Goal: Check status: Check status

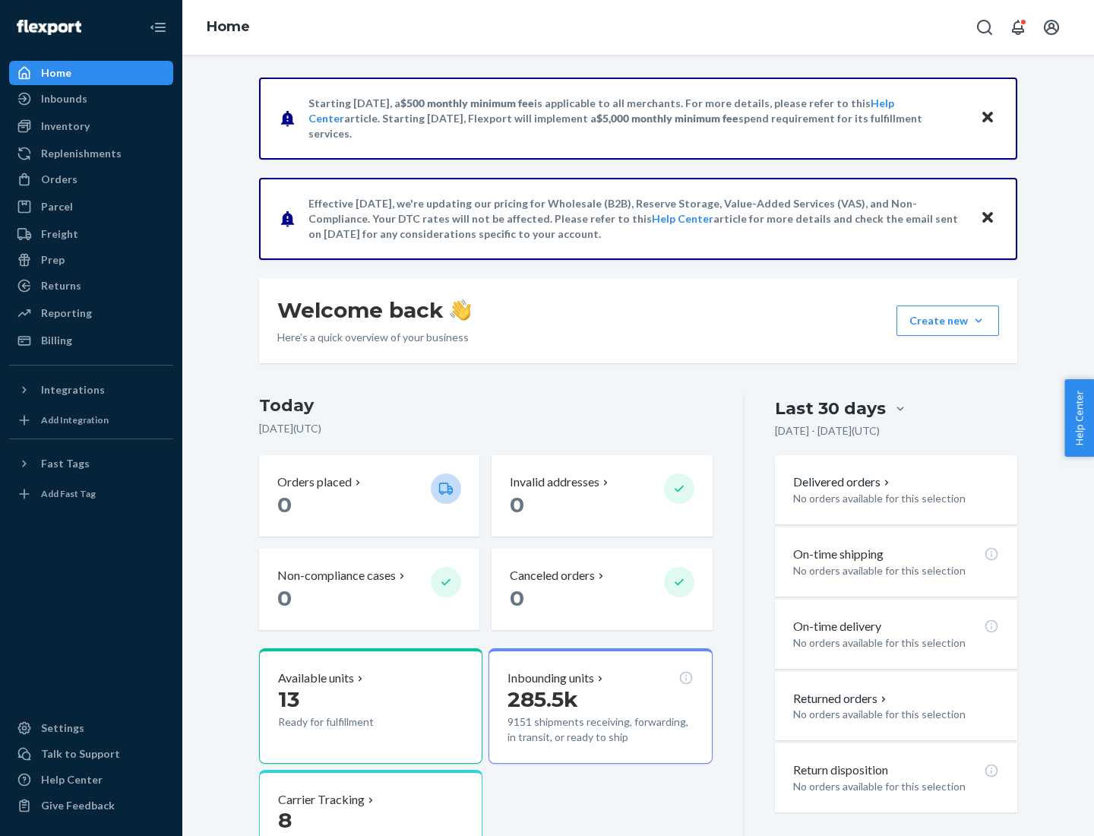
click at [979, 321] on button "Create new Create new inbound Create new order Create new product" at bounding box center [948, 320] width 103 height 30
click at [63, 99] on div "Inbounds" at bounding box center [64, 98] width 46 height 15
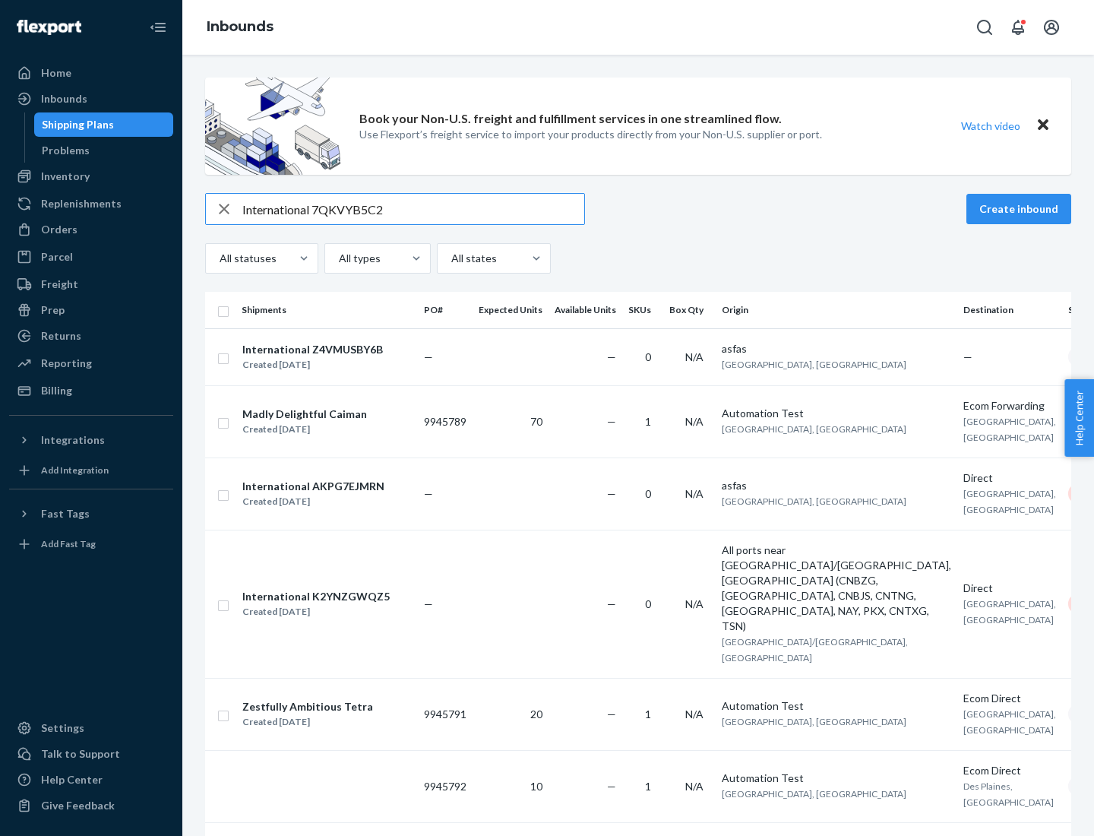
type input "International 7QKVYB5C29"
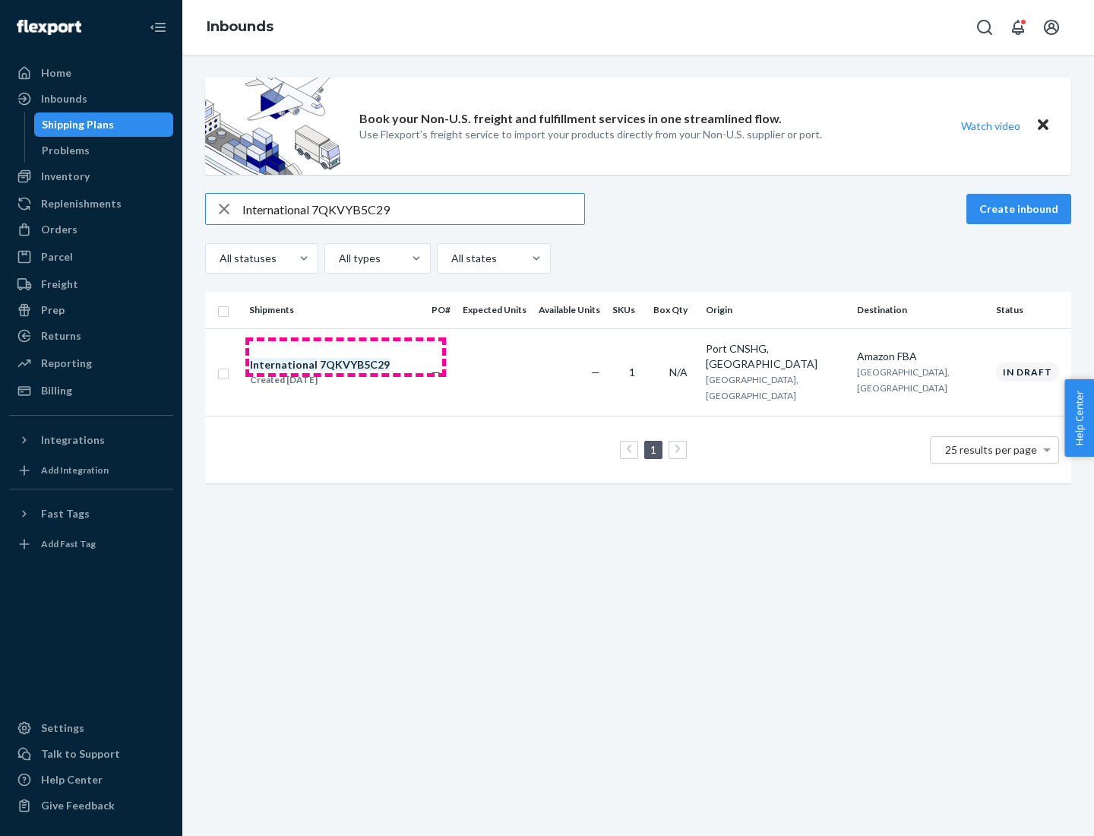
click at [346, 372] on div "Created [DATE]" at bounding box center [320, 379] width 140 height 15
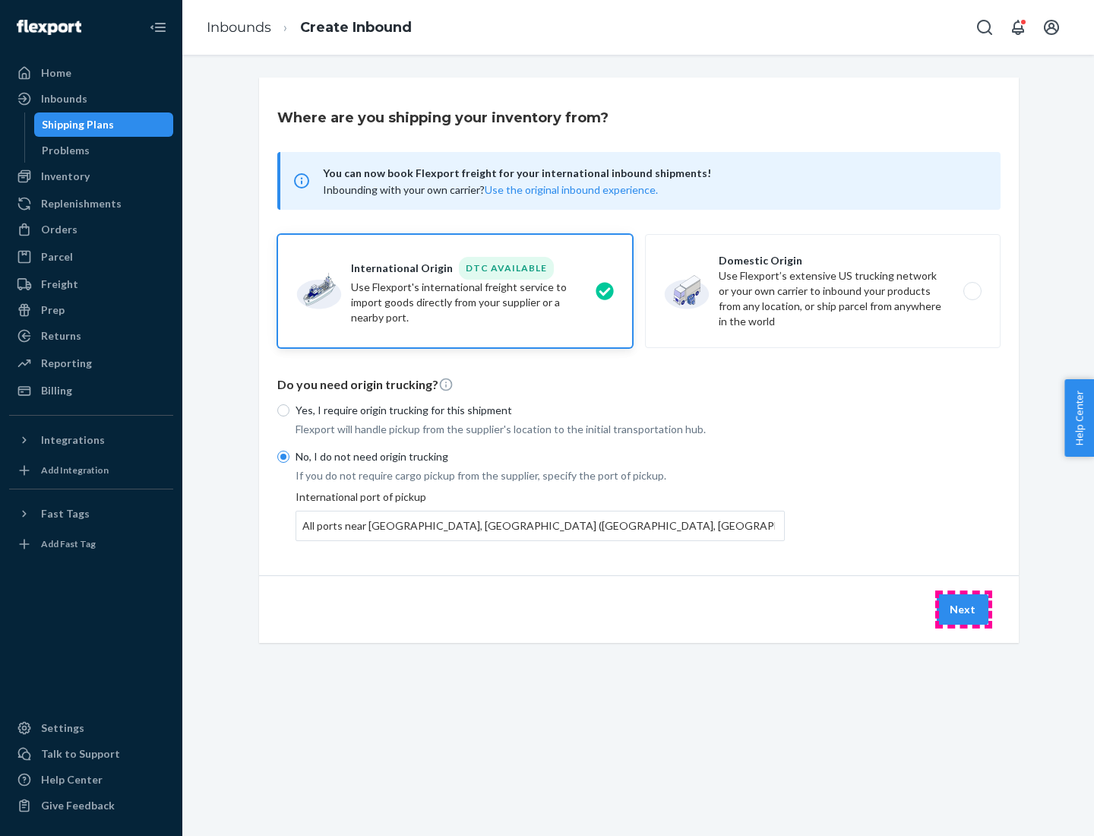
click at [964, 609] on button "Next" at bounding box center [963, 609] width 52 height 30
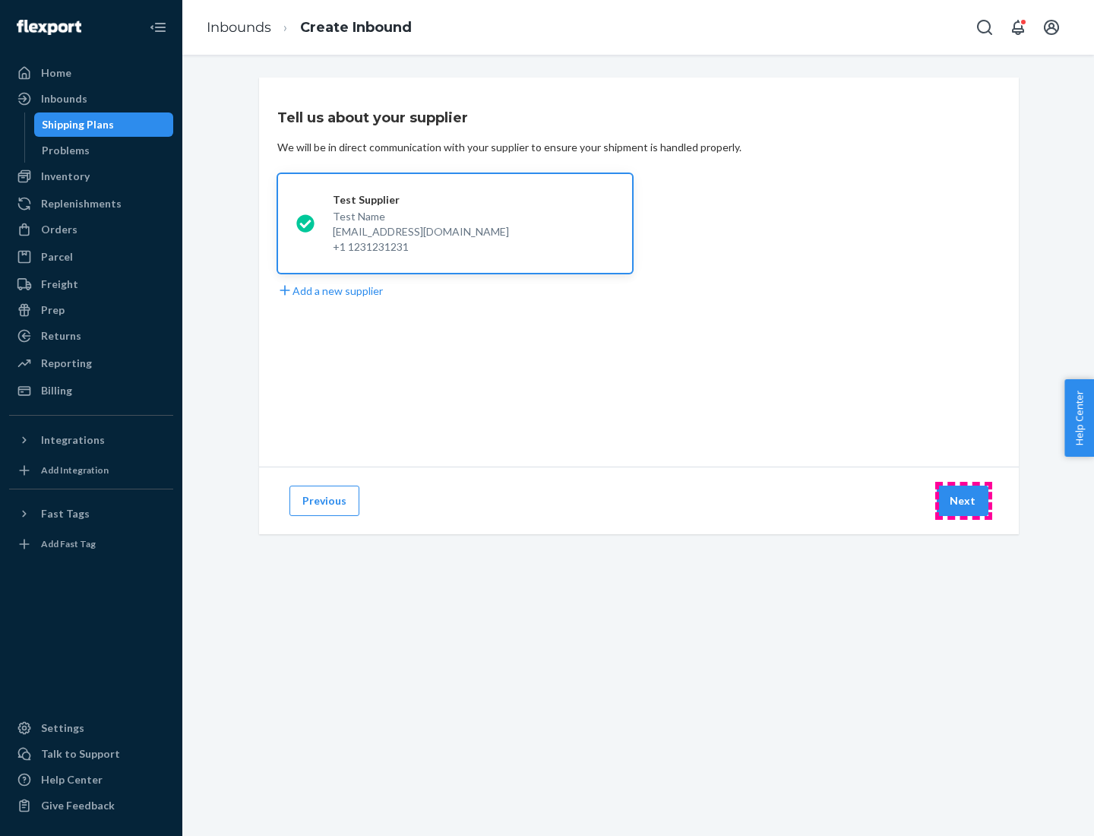
click at [964, 501] on button "Next" at bounding box center [963, 501] width 52 height 30
